Goal: Information Seeking & Learning: Learn about a topic

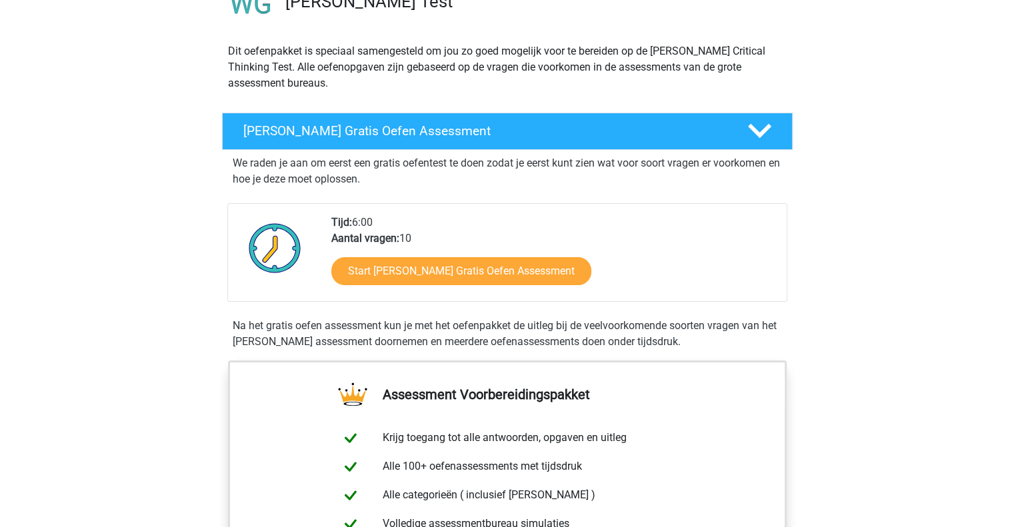
scroll to position [200, 0]
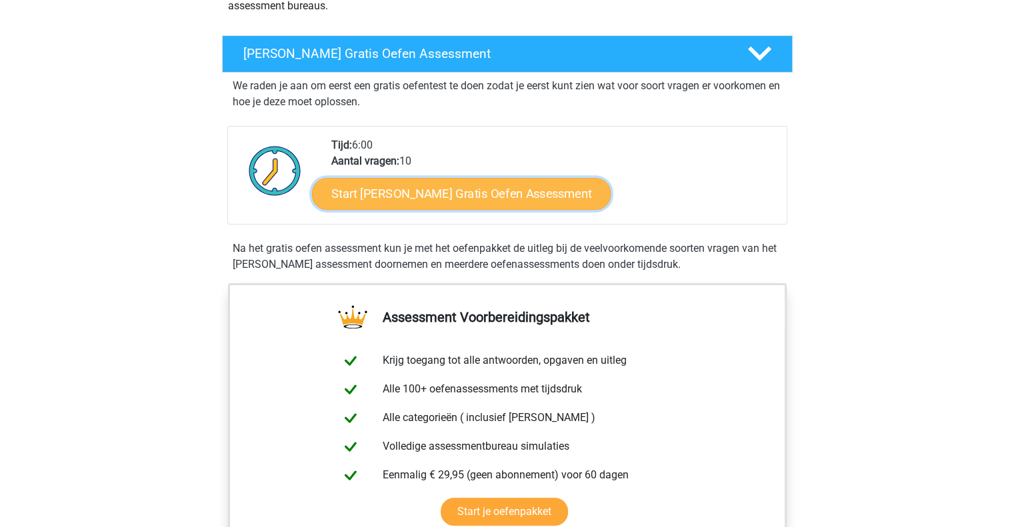
click at [475, 190] on link "Start Watson Glaser Gratis Oefen Assessment" at bounding box center [461, 194] width 299 height 32
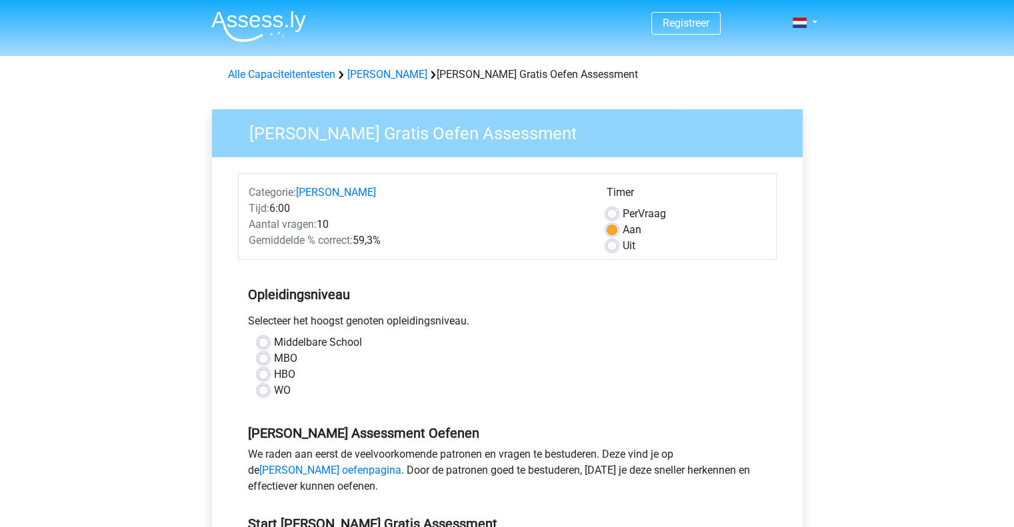
click at [274, 375] on label "HBO" at bounding box center [284, 375] width 21 height 16
click at [260, 375] on input "HBO" at bounding box center [263, 373] width 11 height 13
radio input "true"
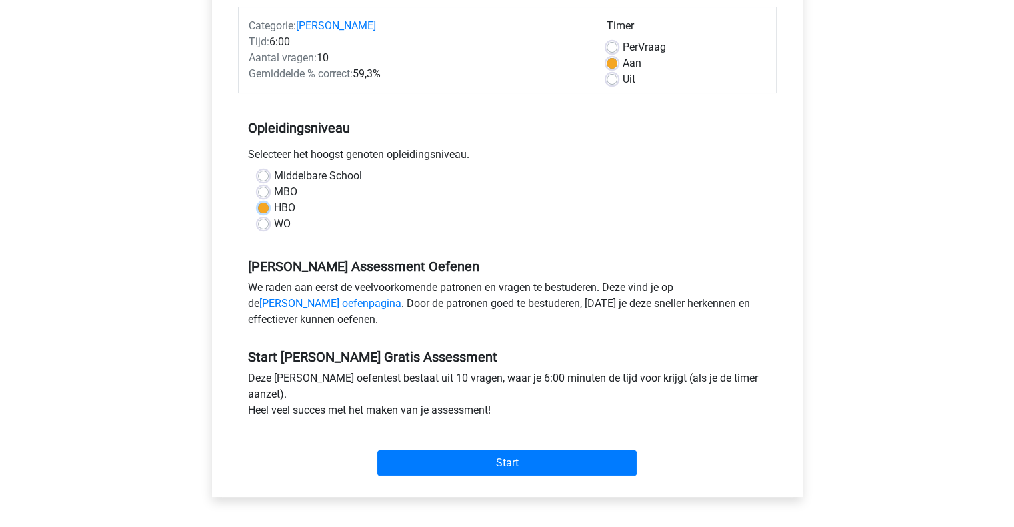
scroll to position [200, 0]
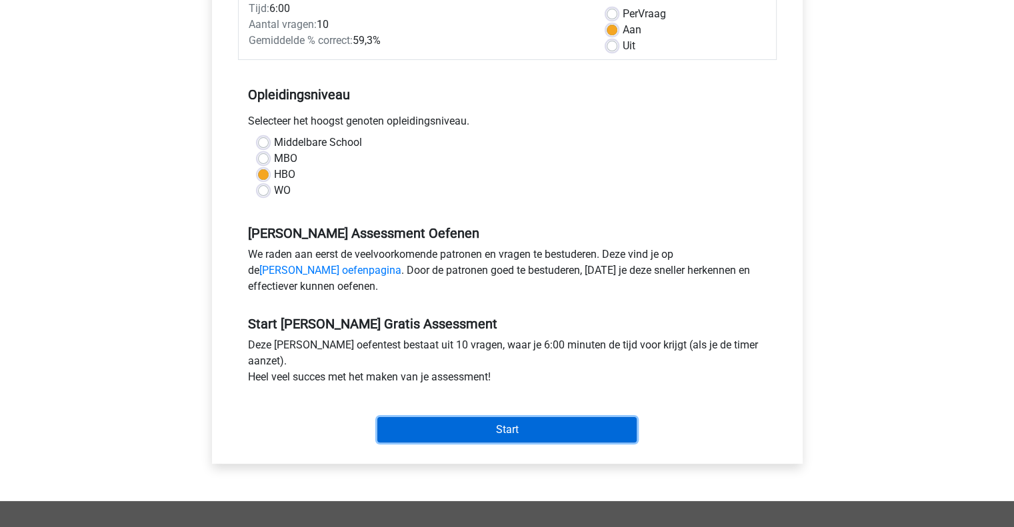
click at [527, 430] on input "Start" at bounding box center [506, 429] width 259 height 25
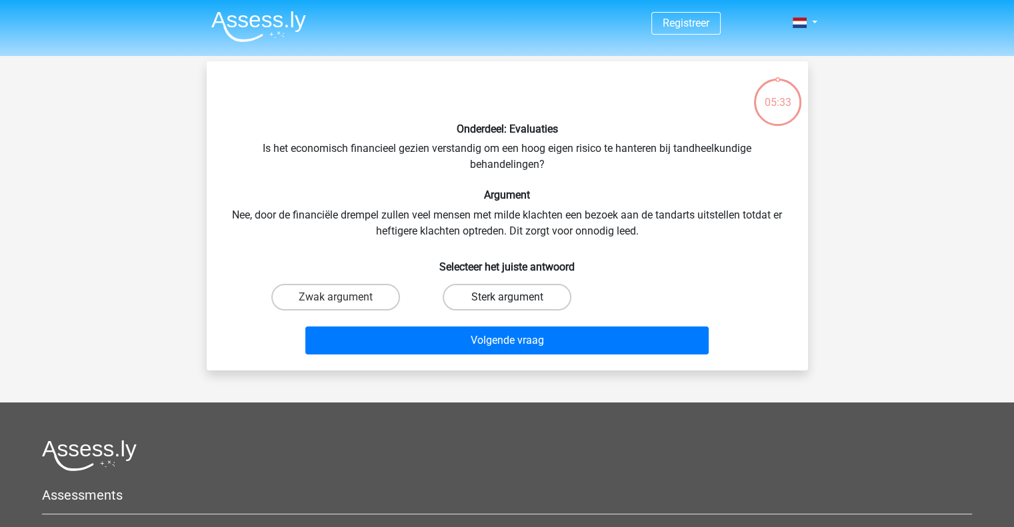
click at [504, 299] on label "Sterk argument" at bounding box center [507, 297] width 129 height 27
click at [507, 299] on input "Sterk argument" at bounding box center [511, 301] width 9 height 9
radio input "true"
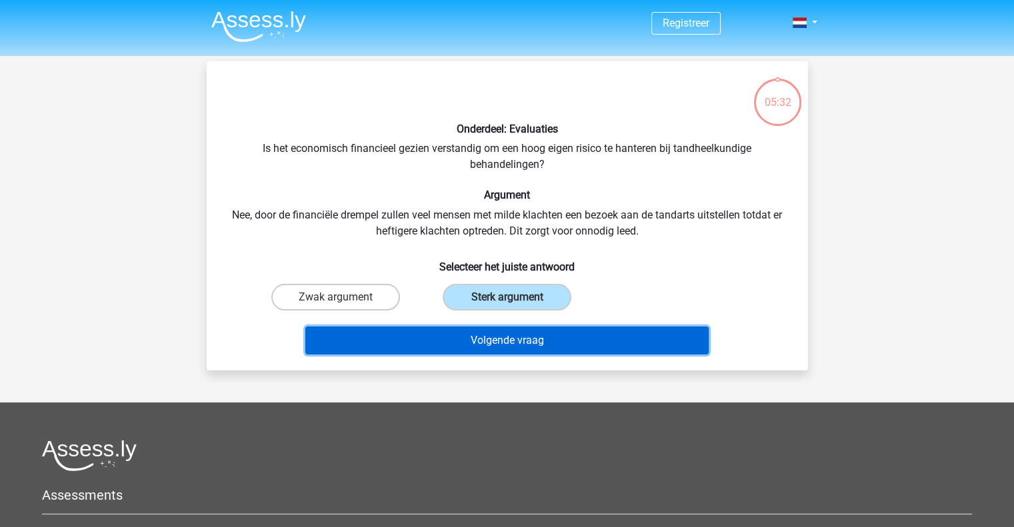
click at [536, 334] on button "Volgende vraag" at bounding box center [506, 341] width 403 height 28
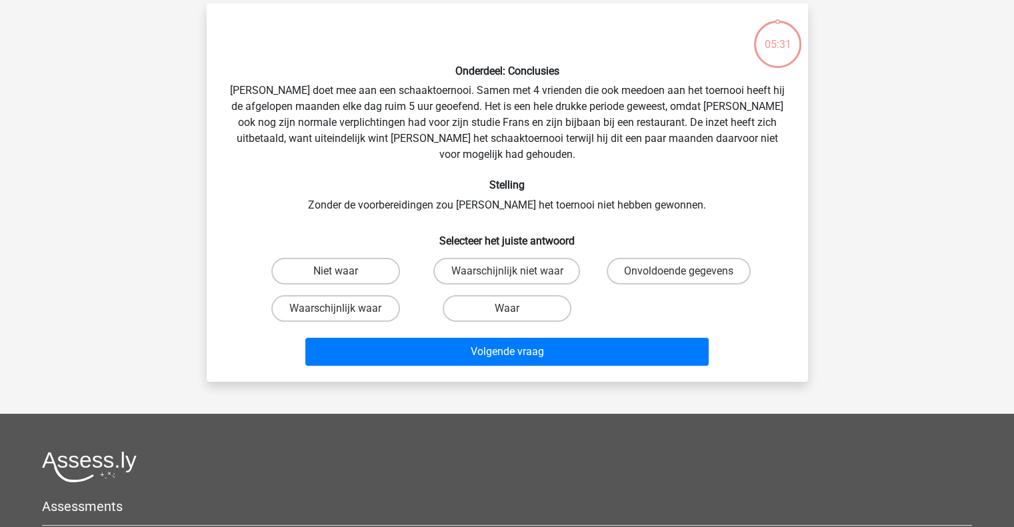
scroll to position [61, 0]
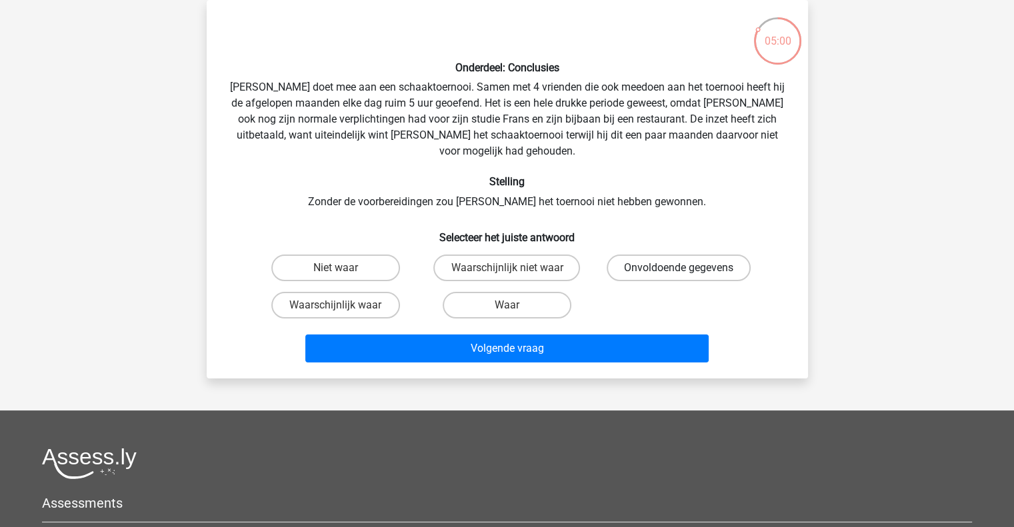
click at [669, 255] on label "Onvoldoende gegevens" at bounding box center [679, 268] width 144 height 27
click at [679, 268] on input "Onvoldoende gegevens" at bounding box center [683, 272] width 9 height 9
radio input "true"
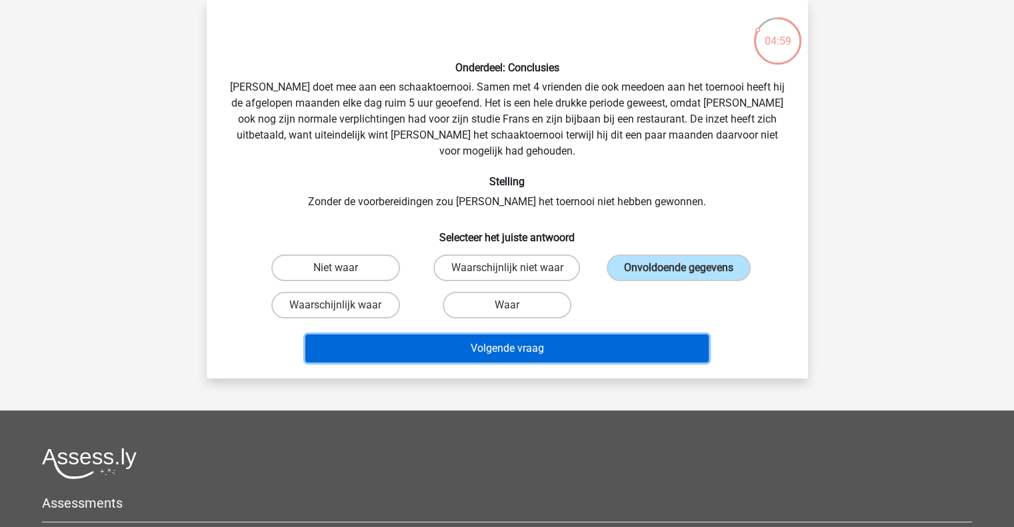
click at [572, 335] on button "Volgende vraag" at bounding box center [506, 349] width 403 height 28
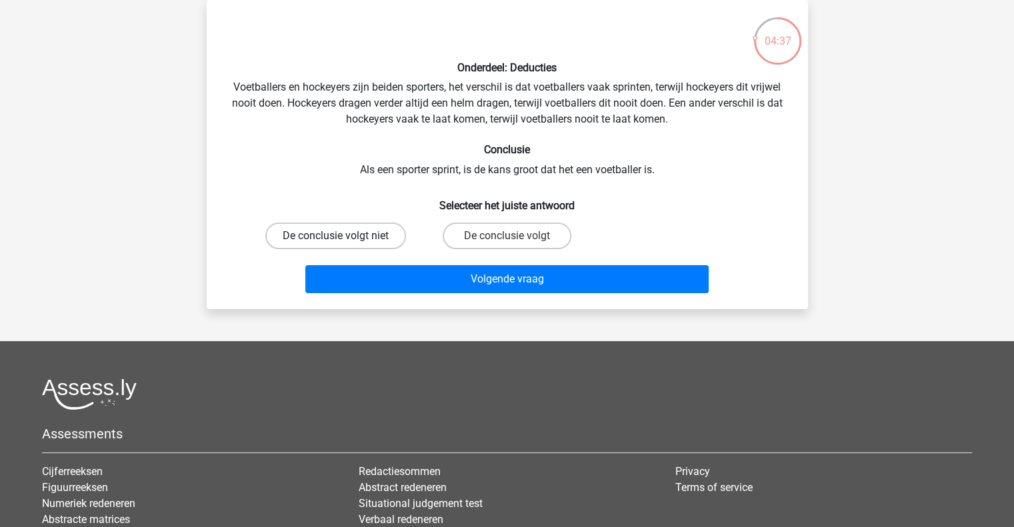
click at [365, 241] on label "De conclusie volgt niet" at bounding box center [335, 236] width 141 height 27
click at [344, 241] on input "De conclusie volgt niet" at bounding box center [339, 240] width 9 height 9
radio input "true"
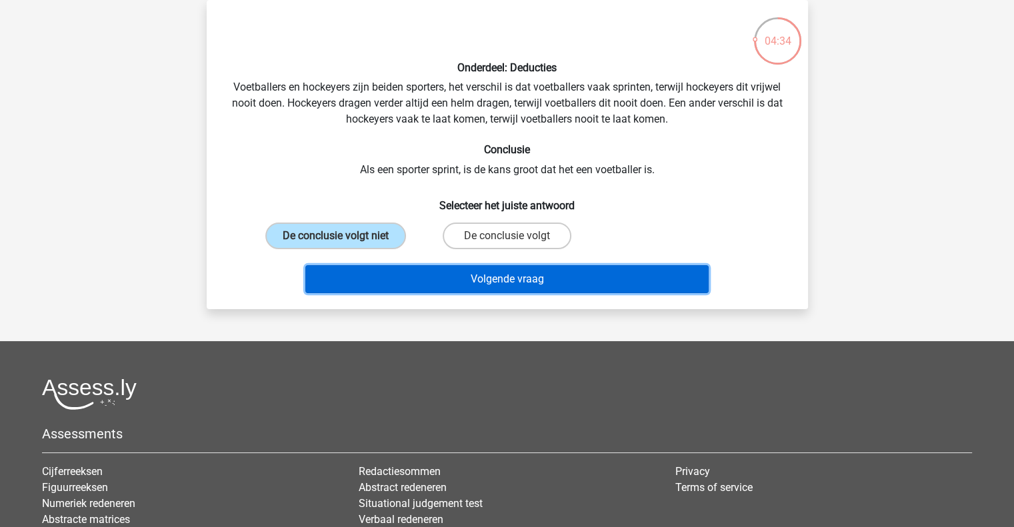
click at [562, 285] on button "Volgende vraag" at bounding box center [506, 279] width 403 height 28
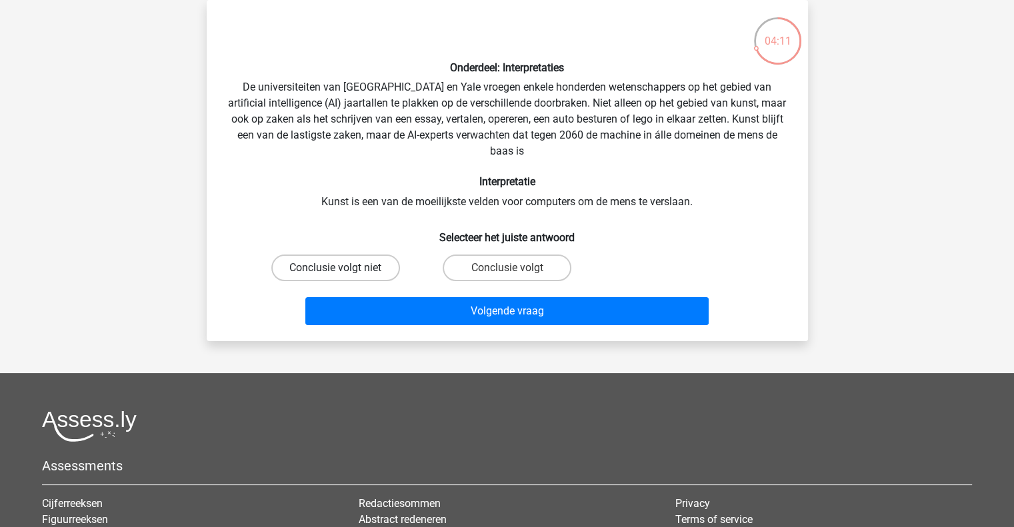
click at [324, 263] on label "Conclusie volgt niet" at bounding box center [335, 268] width 129 height 27
click at [335, 268] on input "Conclusie volgt niet" at bounding box center [339, 272] width 9 height 9
radio input "true"
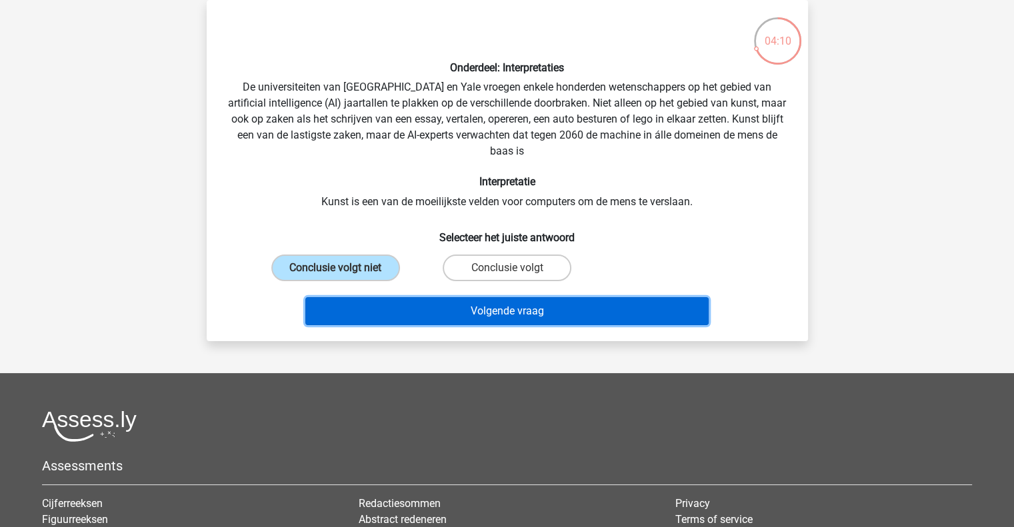
click at [495, 319] on button "Volgende vraag" at bounding box center [506, 311] width 403 height 28
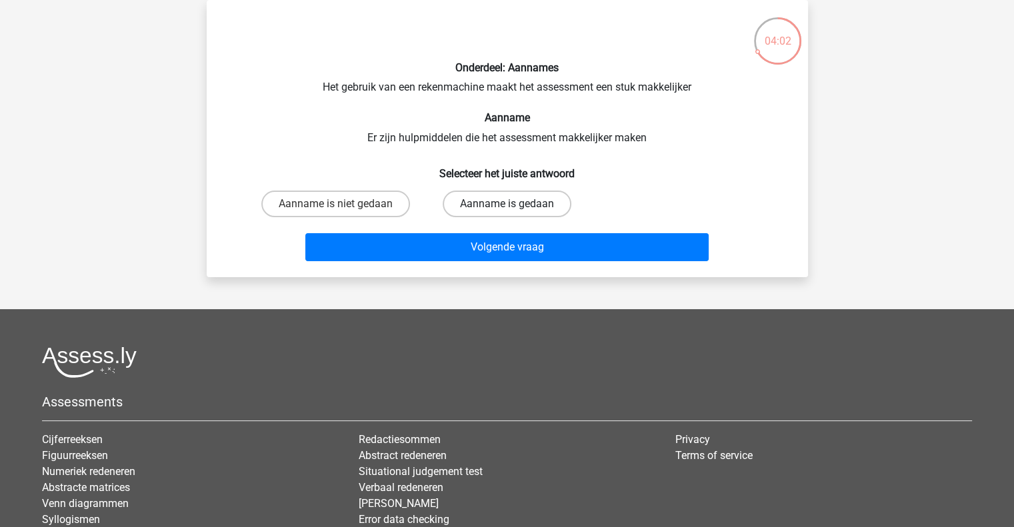
click at [483, 205] on label "Aanname is gedaan" at bounding box center [507, 204] width 129 height 27
click at [507, 205] on input "Aanname is gedaan" at bounding box center [511, 208] width 9 height 9
radio input "true"
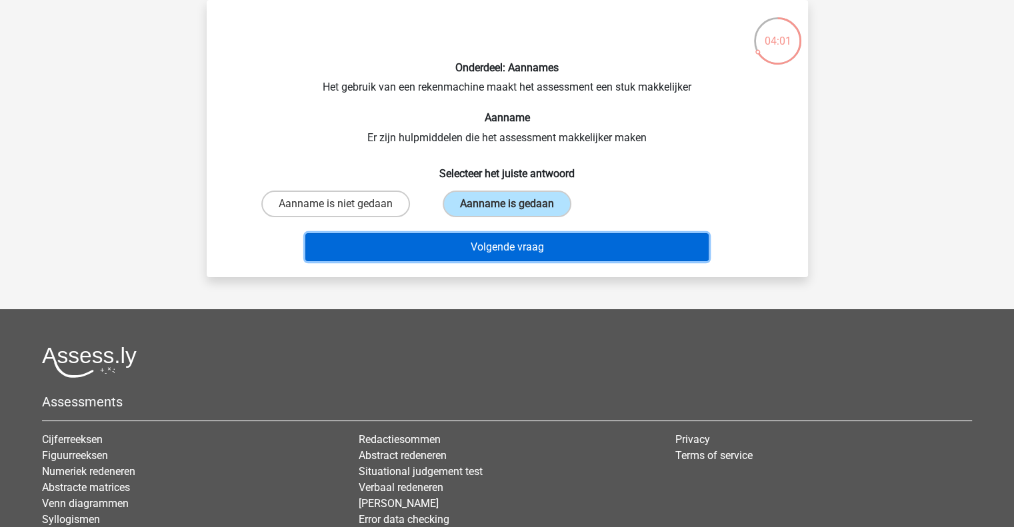
click at [545, 255] on button "Volgende vraag" at bounding box center [506, 247] width 403 height 28
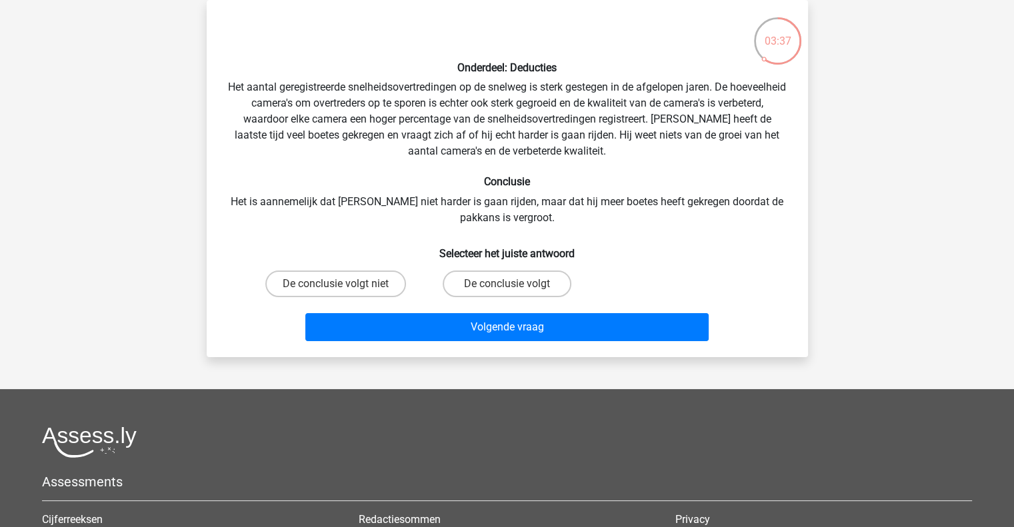
click at [507, 290] on input "De conclusie volgt" at bounding box center [511, 288] width 9 height 9
radio input "true"
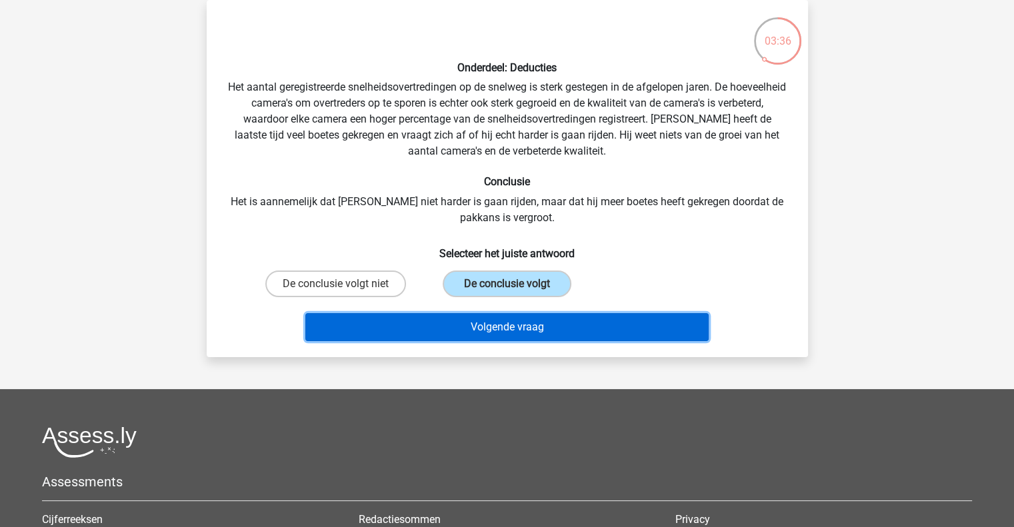
click at [536, 325] on button "Volgende vraag" at bounding box center [506, 327] width 403 height 28
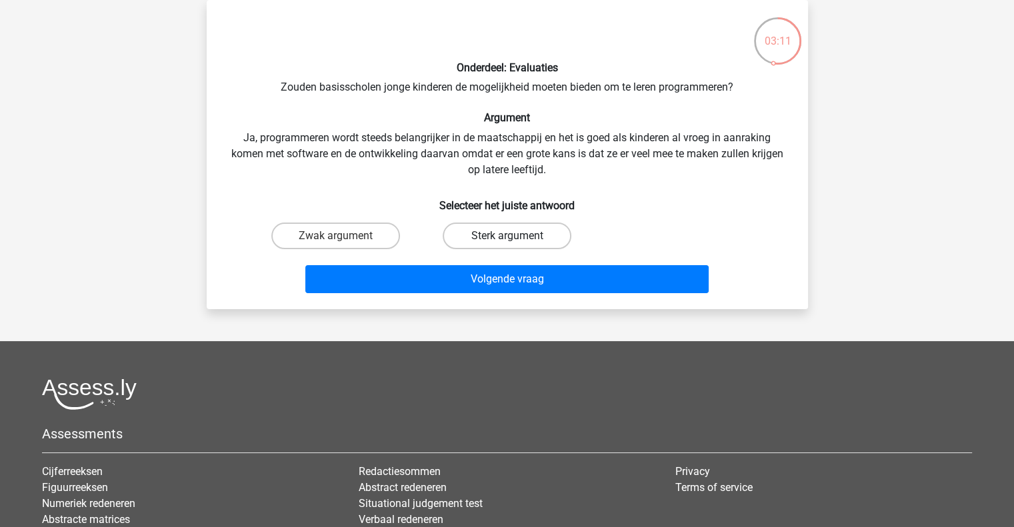
click at [479, 237] on label "Sterk argument" at bounding box center [507, 236] width 129 height 27
click at [507, 237] on input "Sterk argument" at bounding box center [511, 240] width 9 height 9
radio input "true"
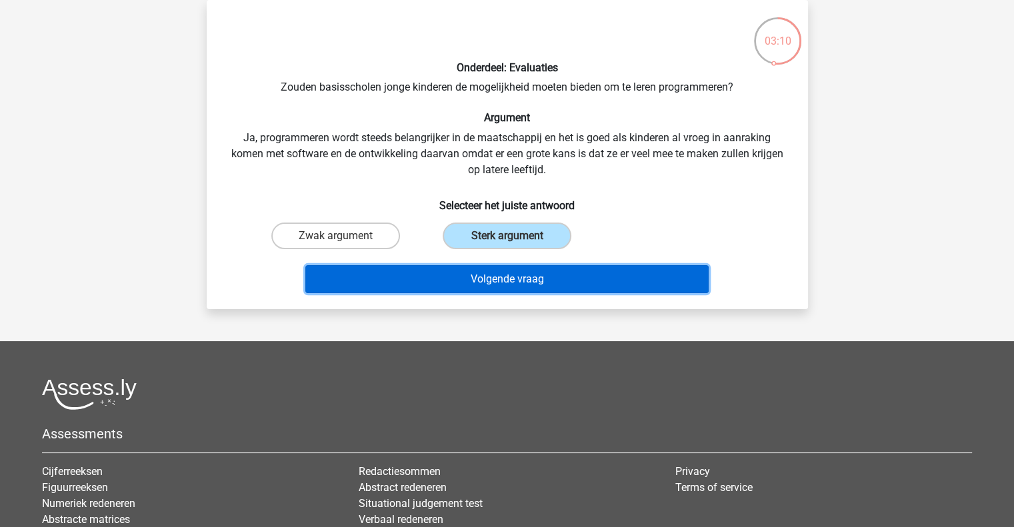
click at [513, 285] on button "Volgende vraag" at bounding box center [506, 279] width 403 height 28
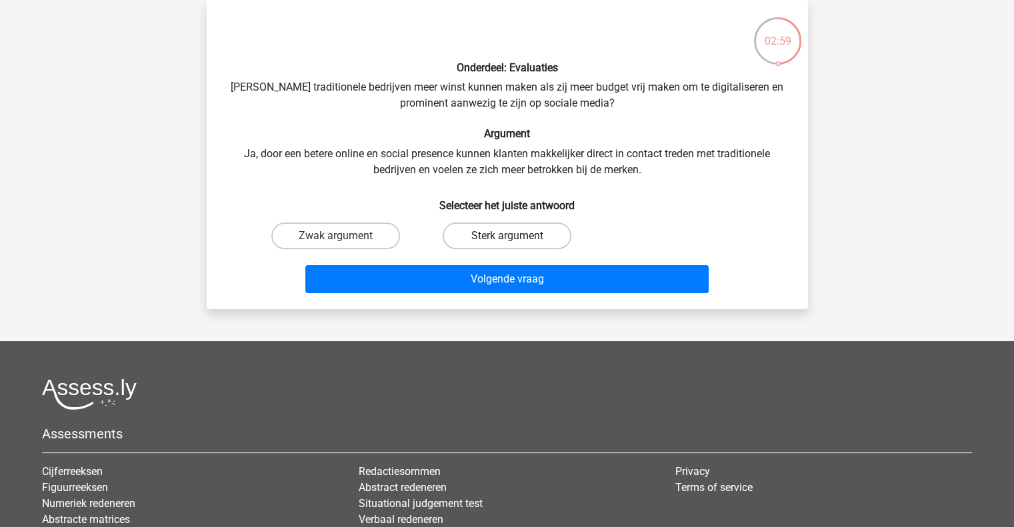
click at [504, 237] on label "Sterk argument" at bounding box center [507, 236] width 129 height 27
click at [507, 237] on input "Sterk argument" at bounding box center [511, 240] width 9 height 9
radio input "true"
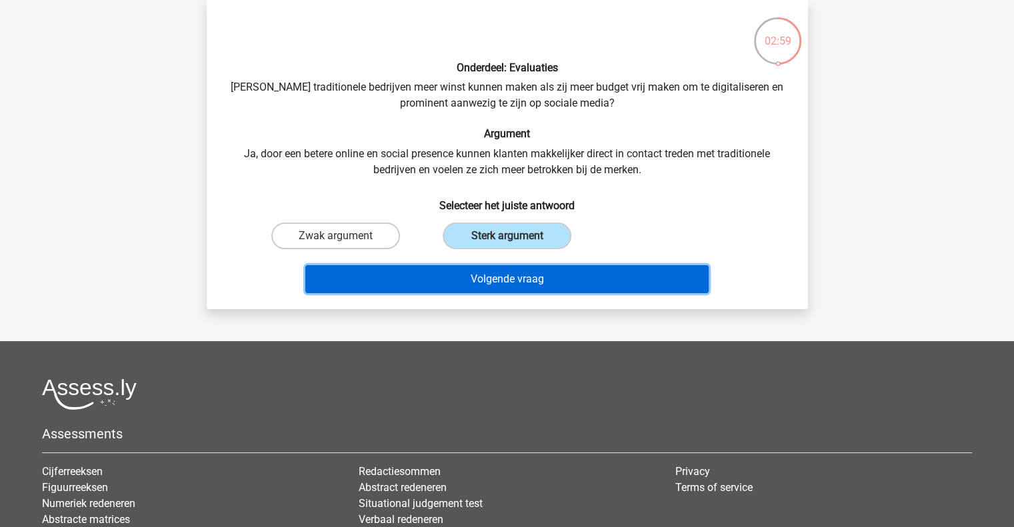
click at [517, 277] on button "Volgende vraag" at bounding box center [506, 279] width 403 height 28
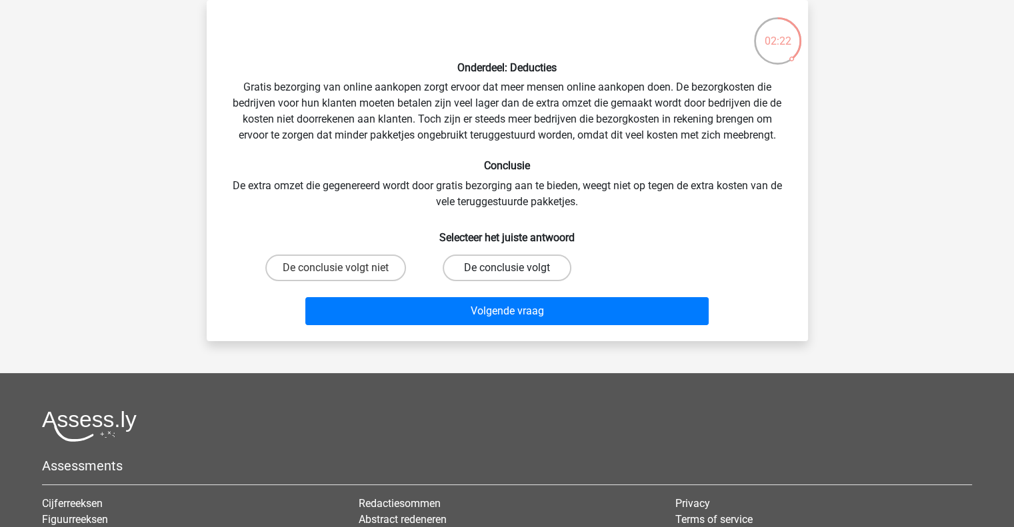
click at [517, 255] on div "De conclusie volgt" at bounding box center [506, 267] width 171 height 37
click at [521, 272] on label "De conclusie volgt" at bounding box center [507, 268] width 129 height 27
click at [515, 272] on input "De conclusie volgt" at bounding box center [511, 272] width 9 height 9
radio input "true"
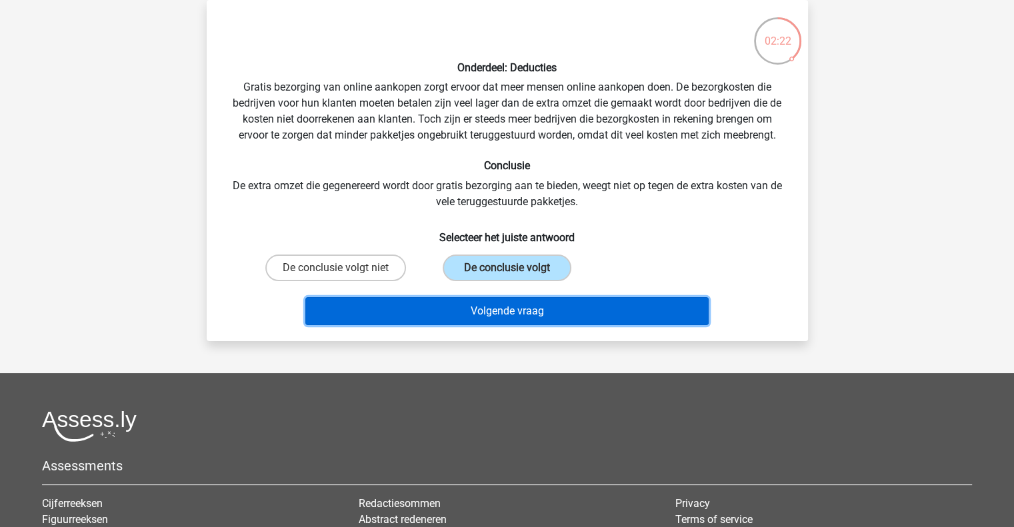
click at [544, 315] on button "Volgende vraag" at bounding box center [506, 311] width 403 height 28
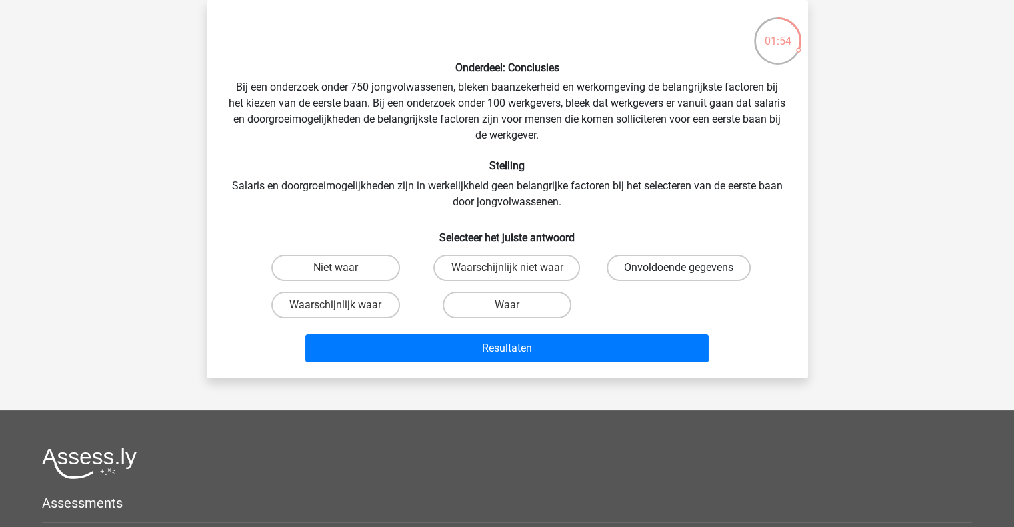
click at [668, 269] on label "Onvoldoende gegevens" at bounding box center [679, 268] width 144 height 27
click at [679, 269] on input "Onvoldoende gegevens" at bounding box center [683, 272] width 9 height 9
radio input "true"
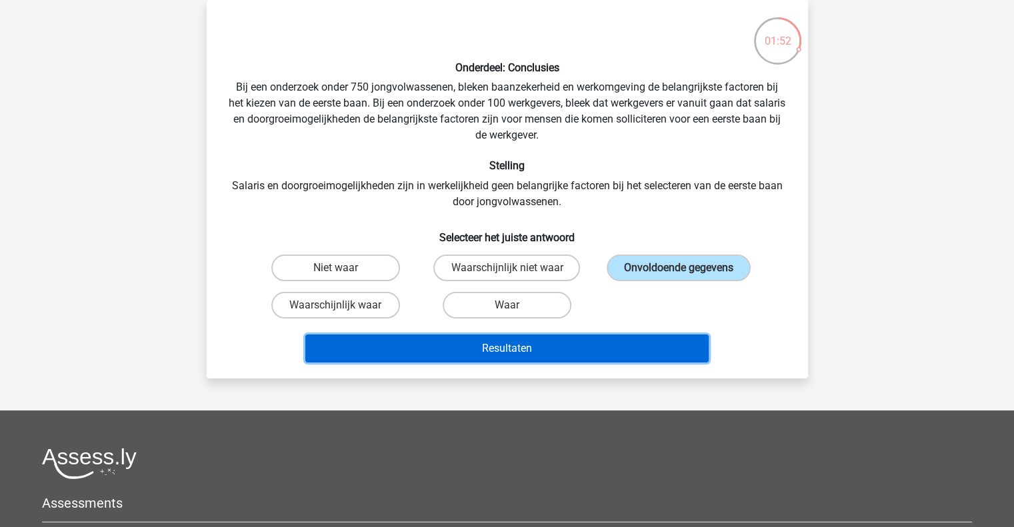
click at [555, 352] on button "Resultaten" at bounding box center [506, 349] width 403 height 28
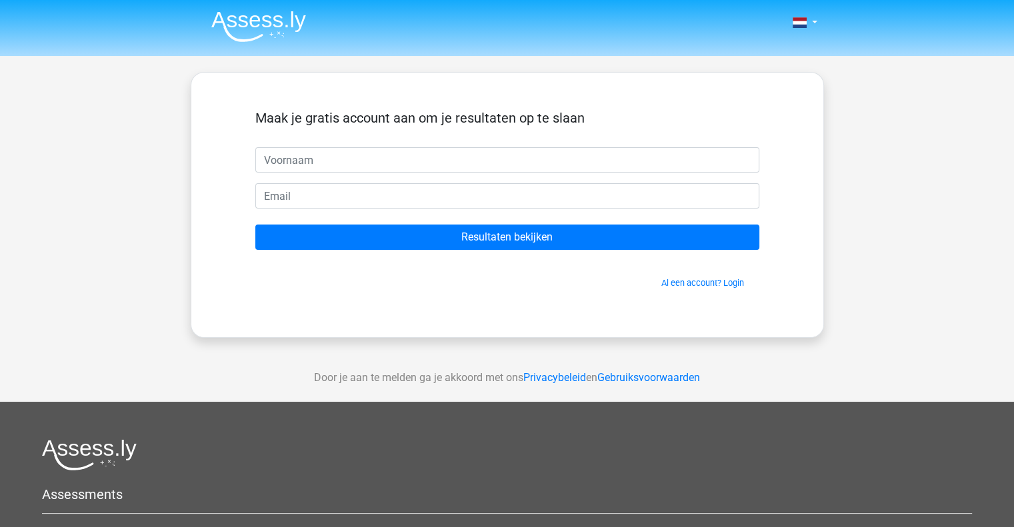
click at [386, 167] on input "text" at bounding box center [507, 159] width 504 height 25
click at [355, 163] on input "text" at bounding box center [507, 159] width 504 height 25
type input "Tanja"
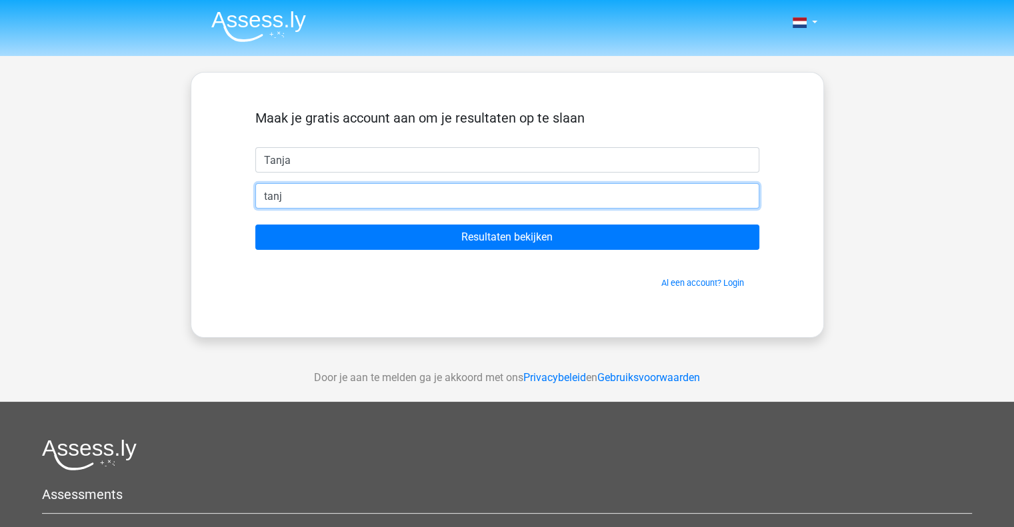
type input "tanjaegbers@gmail.com"
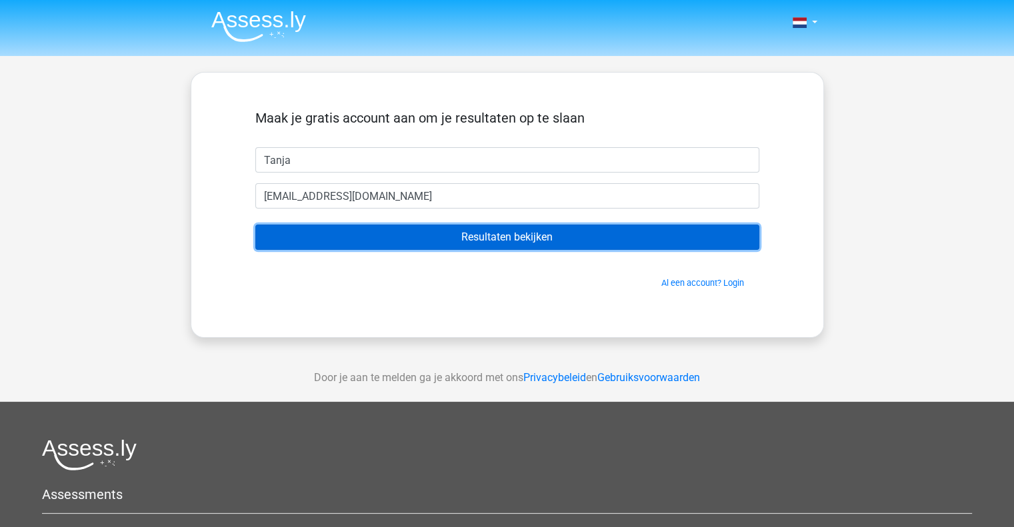
click at [508, 241] on input "Resultaten bekijken" at bounding box center [507, 237] width 504 height 25
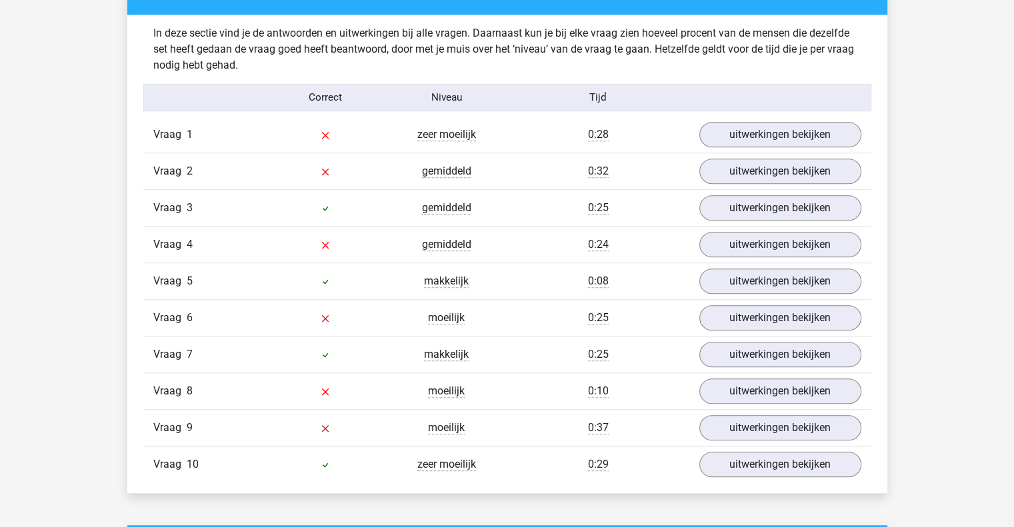
scroll to position [1067, 0]
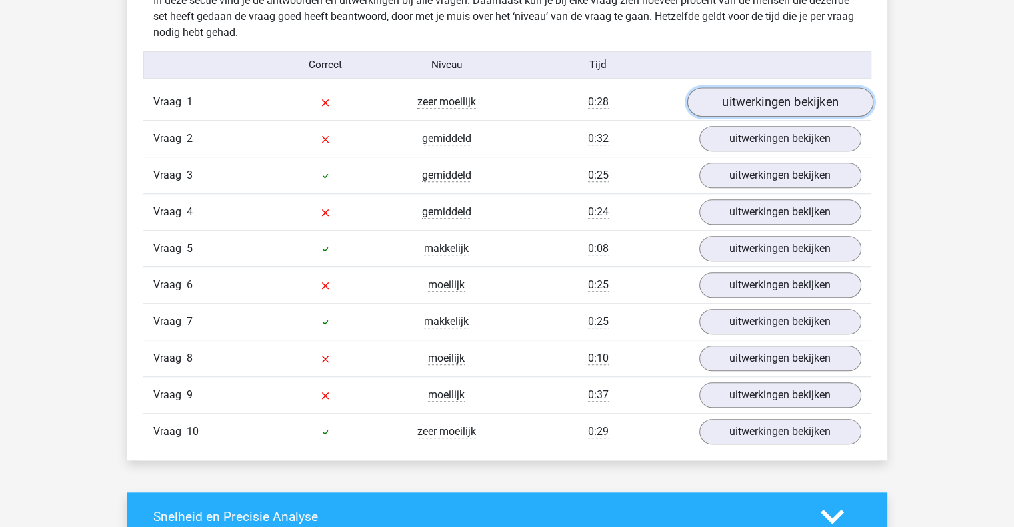
click at [781, 106] on link "uitwerkingen bekijken" at bounding box center [780, 101] width 186 height 29
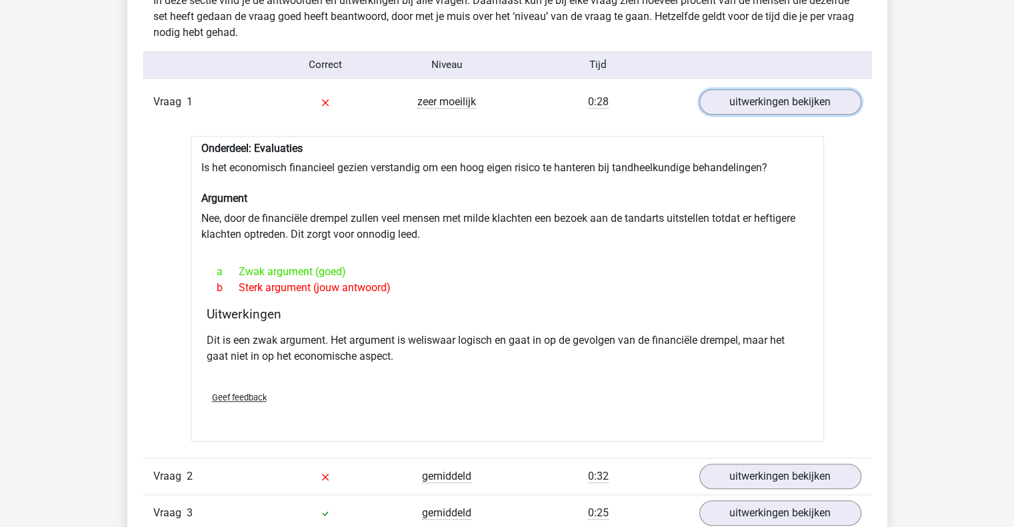
scroll to position [1200, 0]
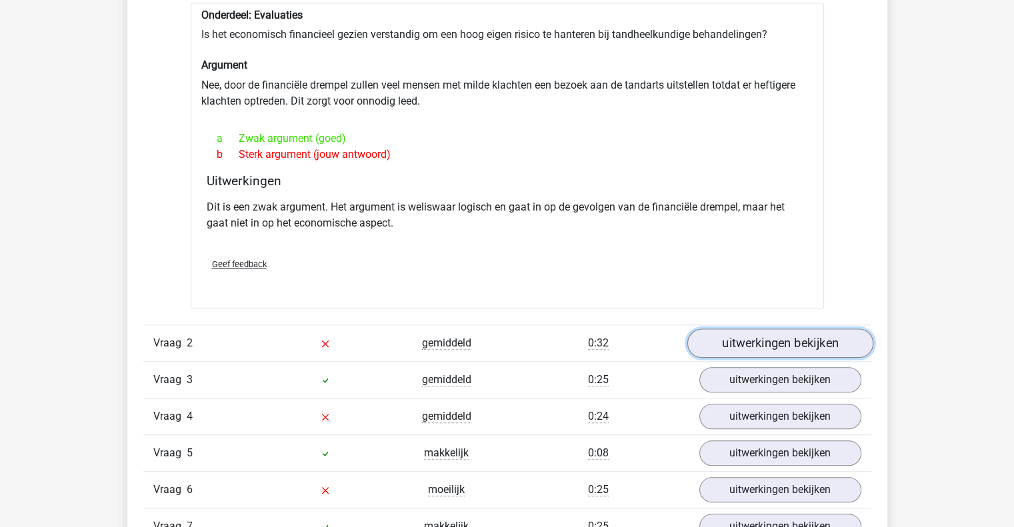
click at [801, 342] on link "uitwerkingen bekijken" at bounding box center [780, 343] width 186 height 29
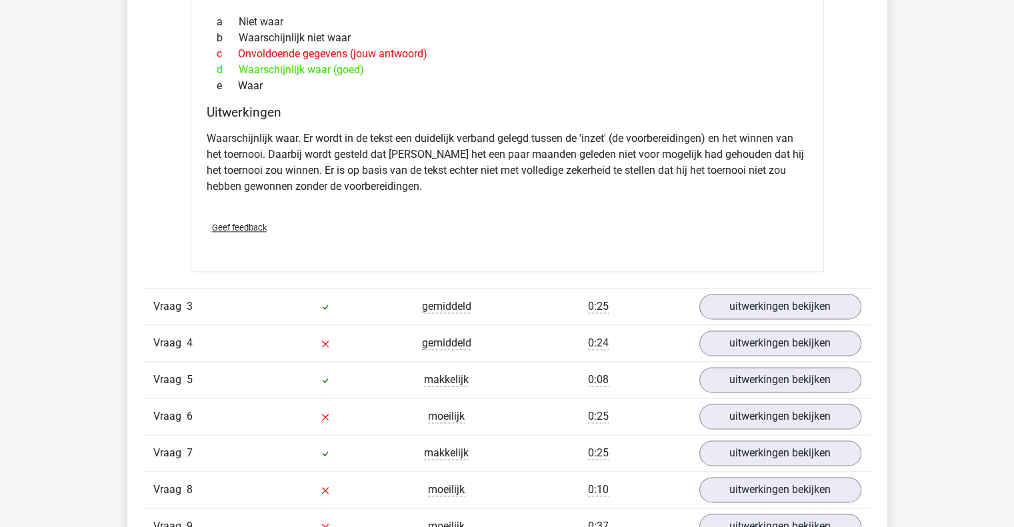
scroll to position [1800, 0]
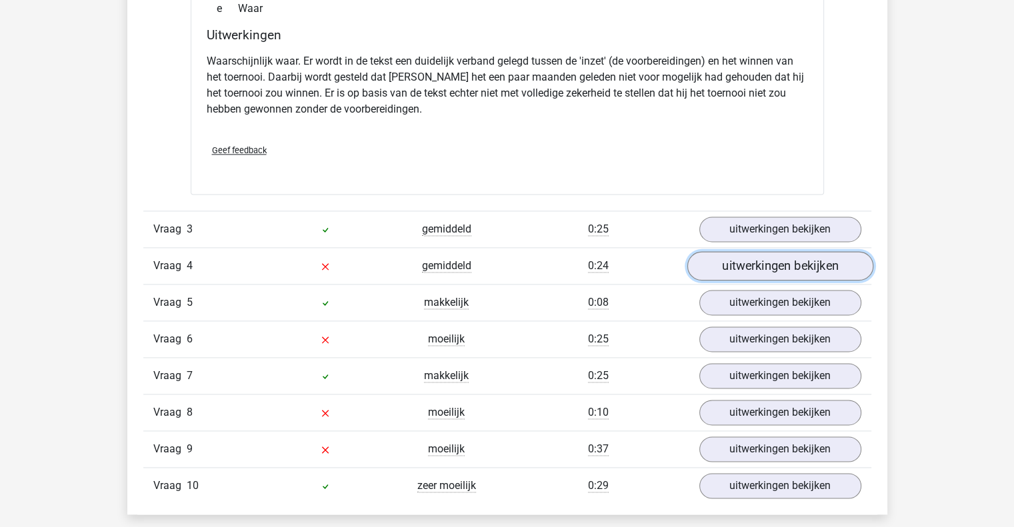
click at [793, 267] on link "uitwerkingen bekijken" at bounding box center [780, 266] width 186 height 29
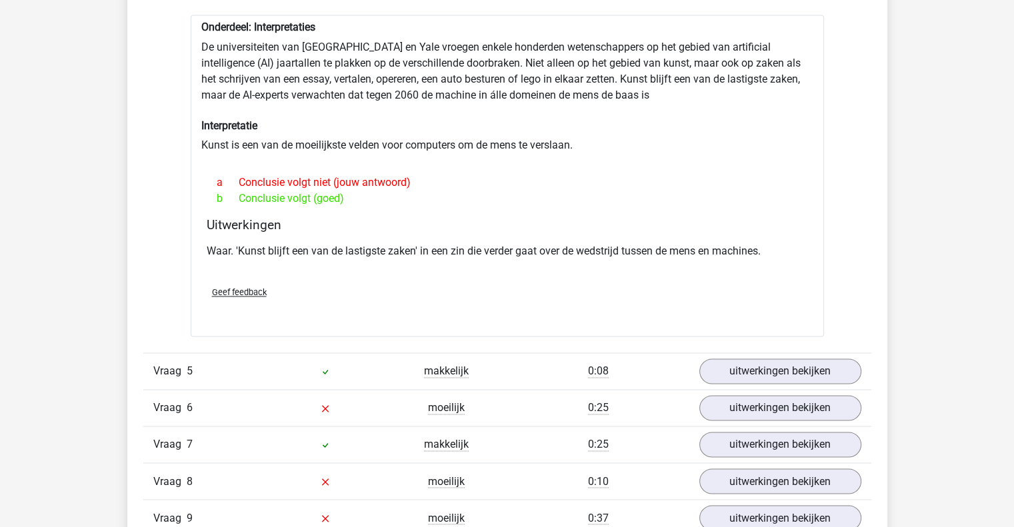
scroll to position [2133, 0]
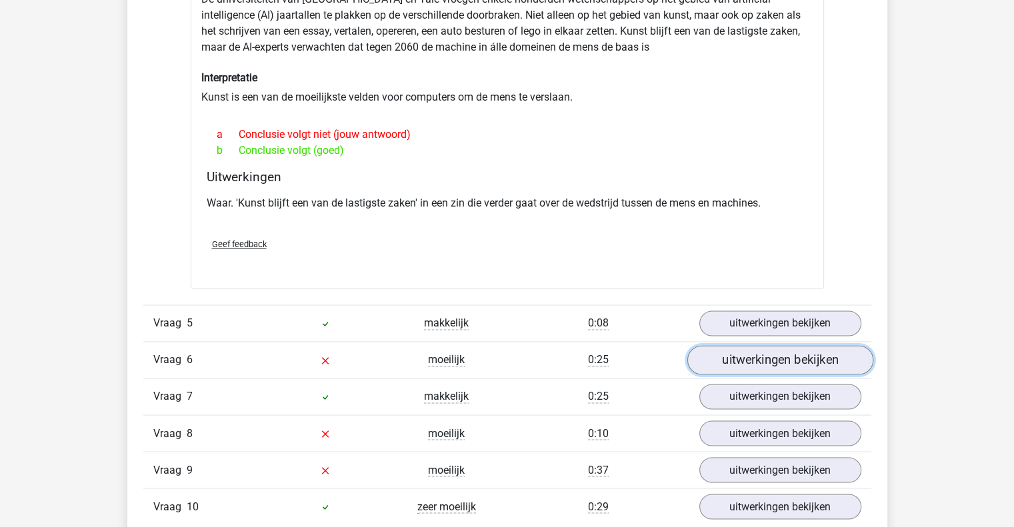
click at [787, 357] on link "uitwerkingen bekijken" at bounding box center [780, 359] width 186 height 29
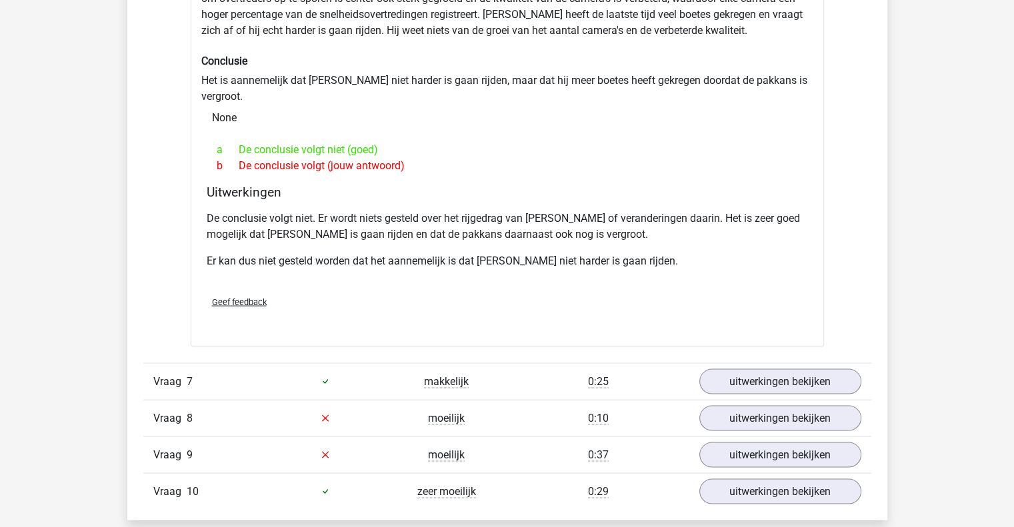
scroll to position [2600, 0]
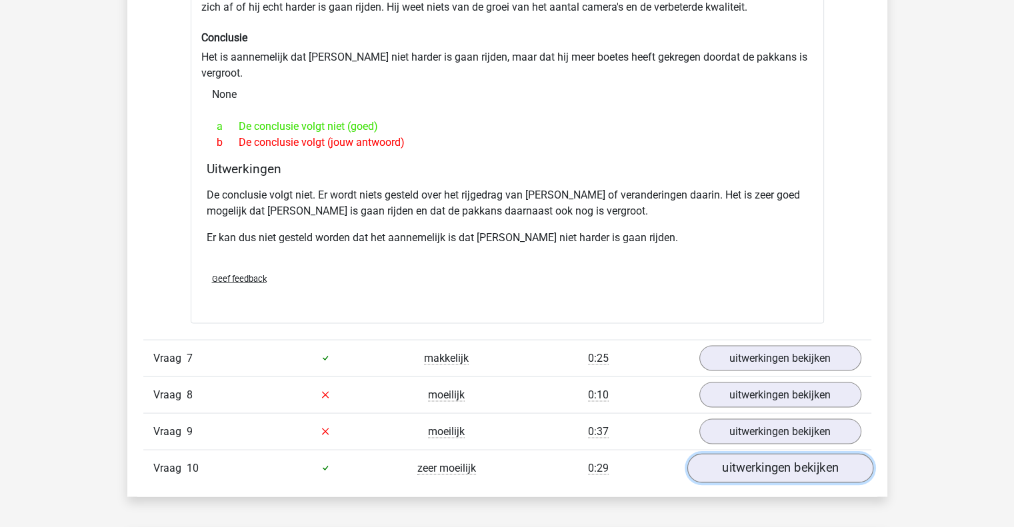
click at [784, 454] on link "uitwerkingen bekijken" at bounding box center [780, 468] width 186 height 29
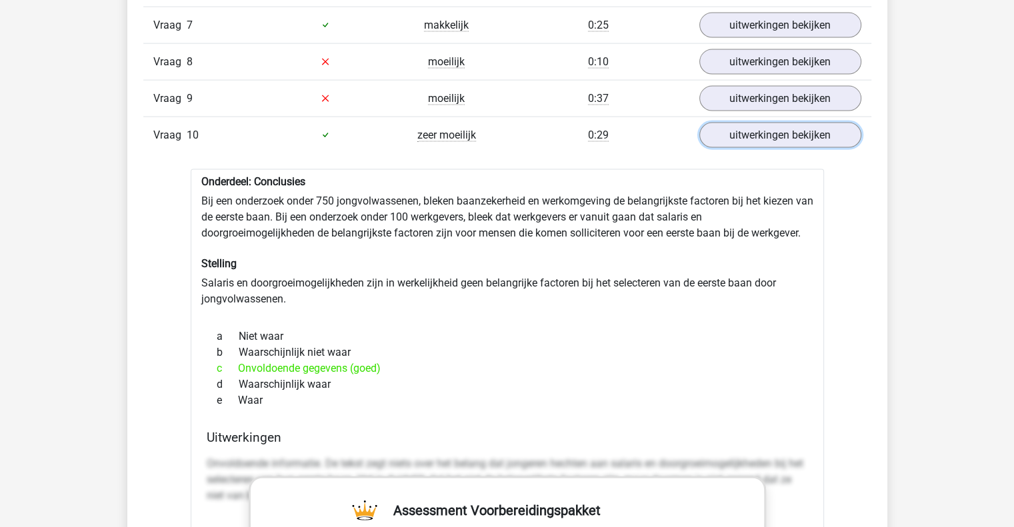
scroll to position [2733, 0]
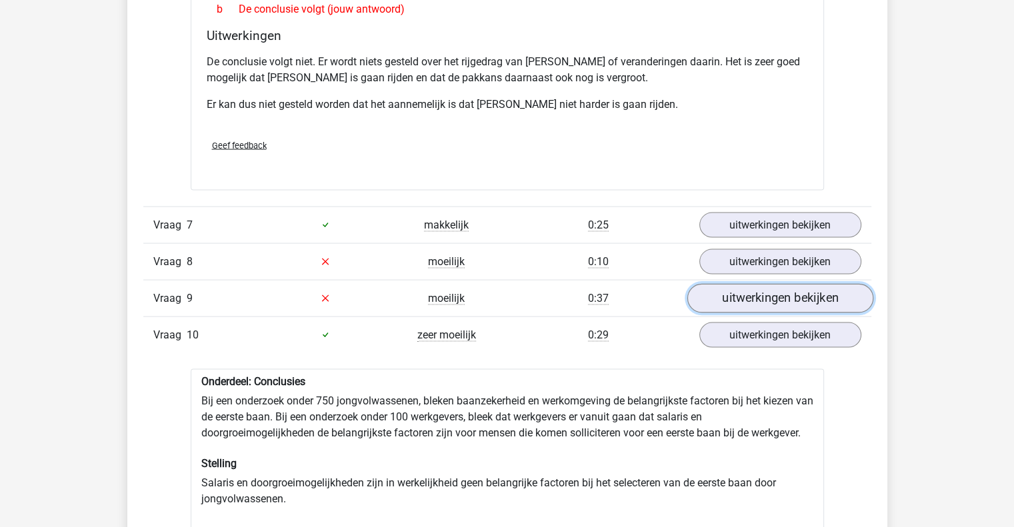
click at [797, 284] on link "uitwerkingen bekijken" at bounding box center [780, 298] width 186 height 29
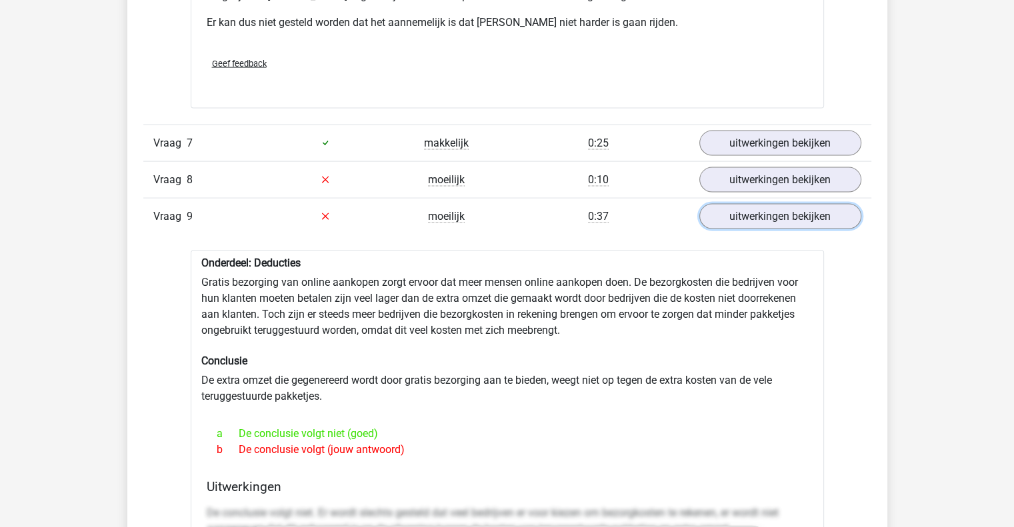
scroll to position [2800, 0]
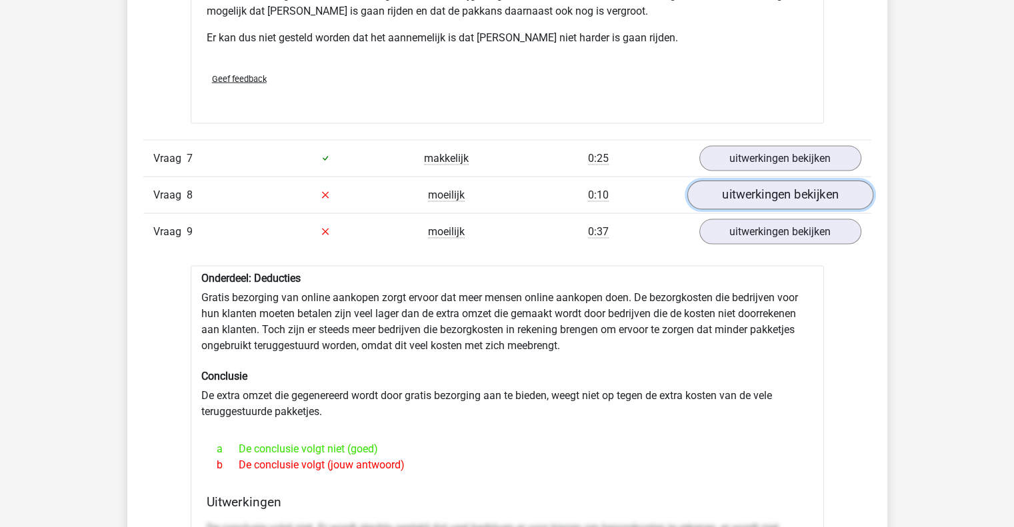
click at [753, 181] on link "uitwerkingen bekijken" at bounding box center [780, 195] width 186 height 29
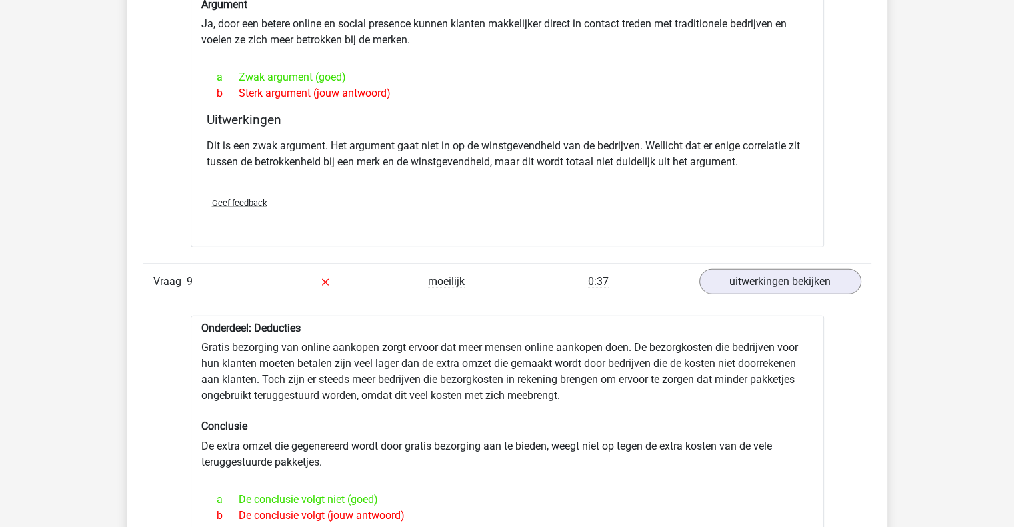
scroll to position [3000, 0]
